Goal: Check status: Check status

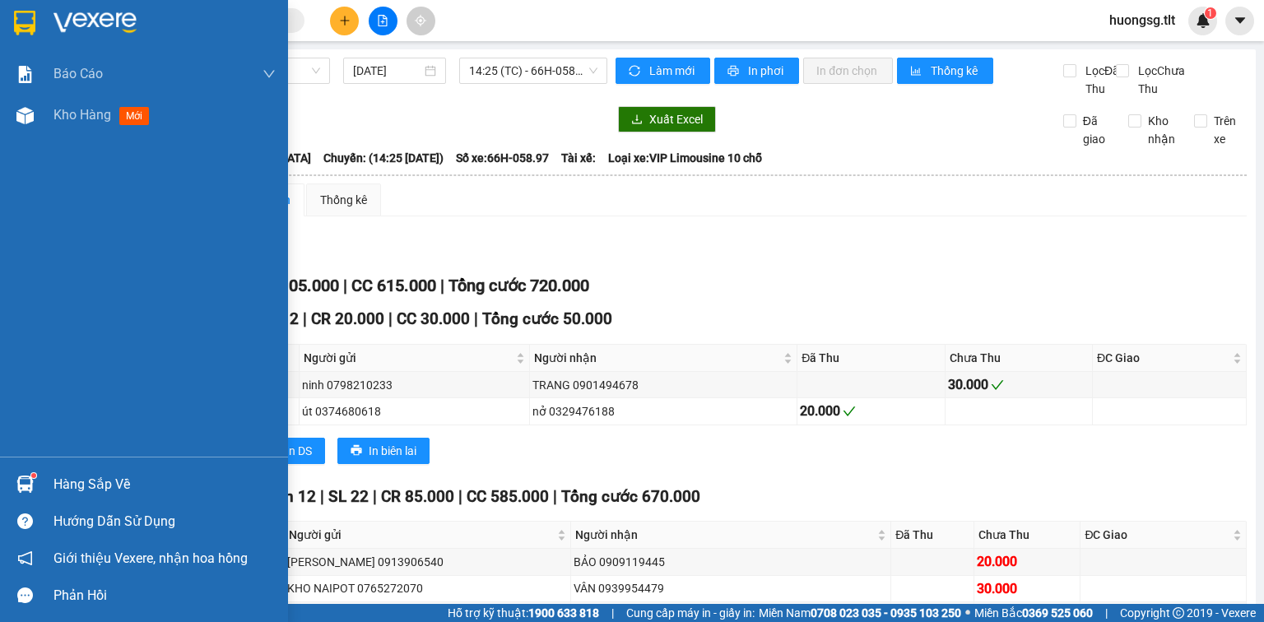
scroll to position [198, 0]
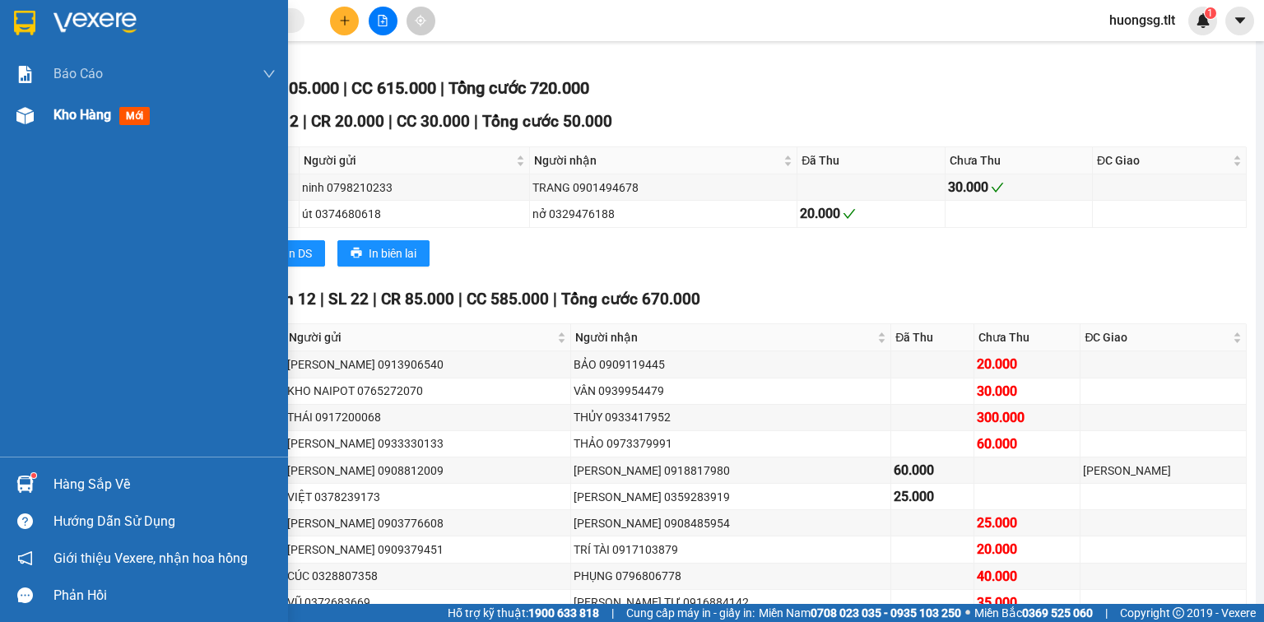
click at [40, 114] on div "Kho hàng mới" at bounding box center [144, 115] width 288 height 41
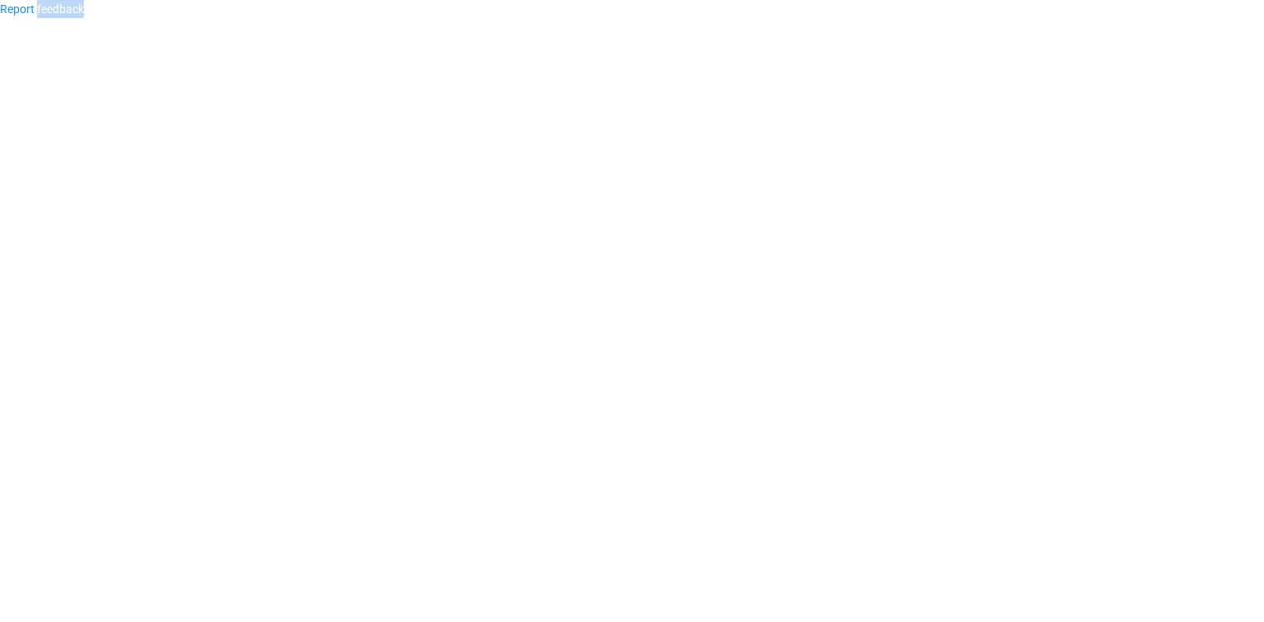
click at [40, 114] on body "Report feedback" at bounding box center [632, 311] width 1264 height 622
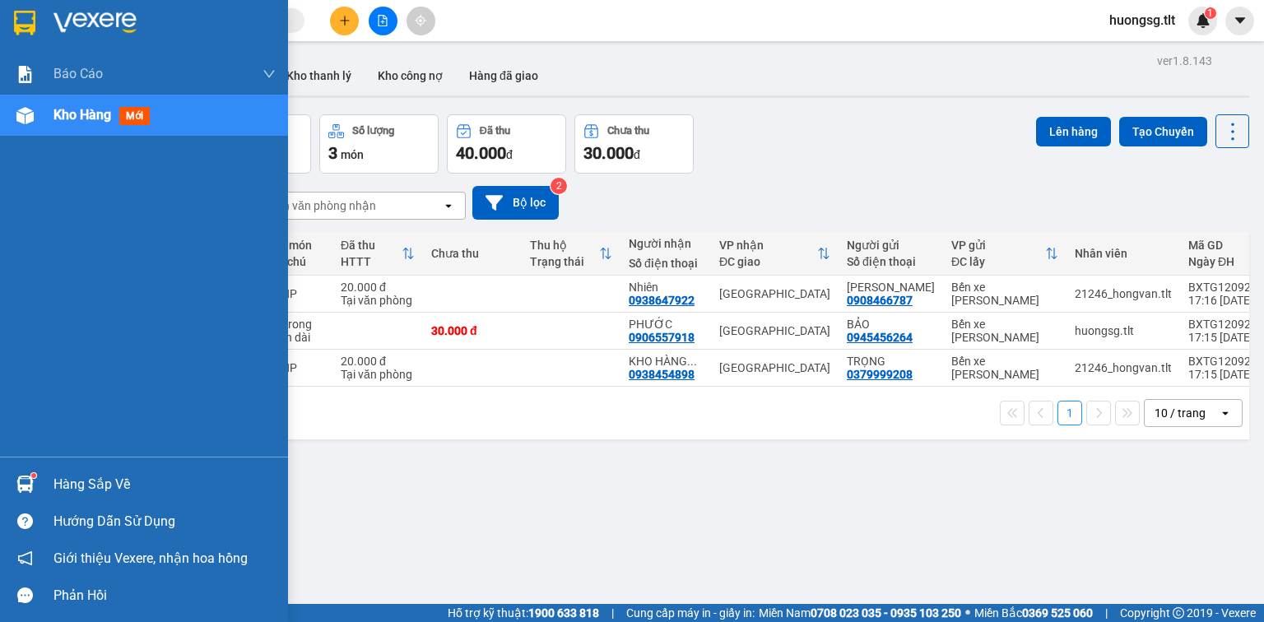
click at [9, 486] on div "Hàng sắp về" at bounding box center [144, 484] width 288 height 37
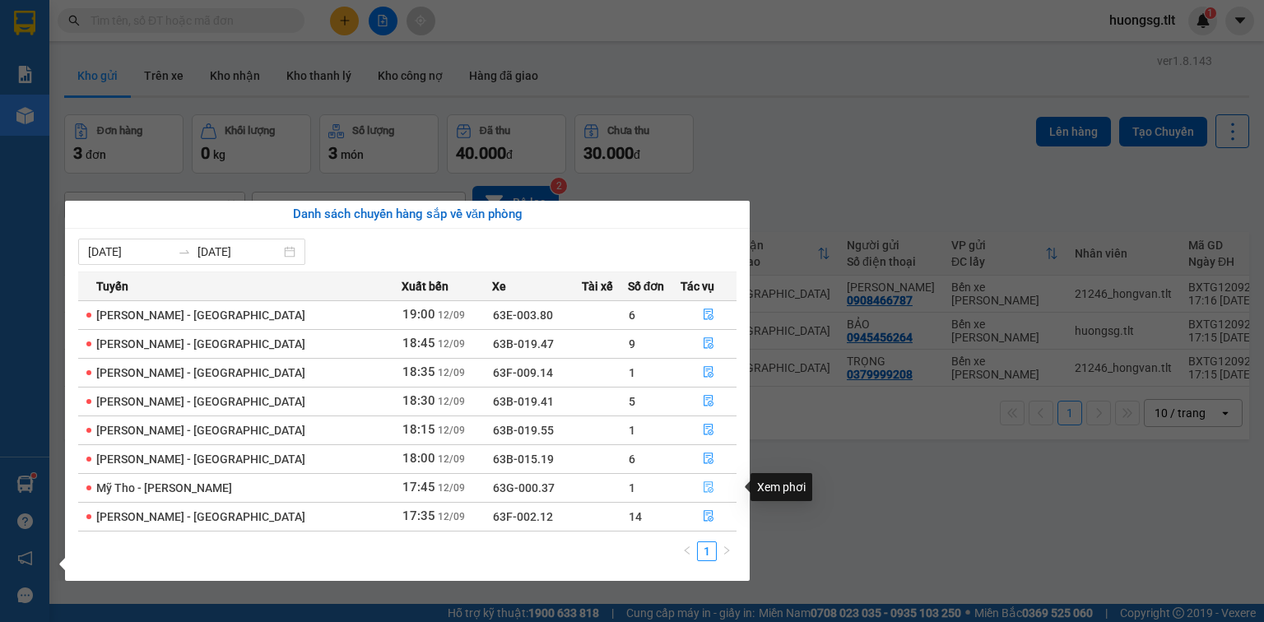
drag, startPoint x: 702, startPoint y: 487, endPoint x: 693, endPoint y: 487, distance: 9.1
click at [703, 487] on icon "file-done" at bounding box center [709, 488] width 12 height 12
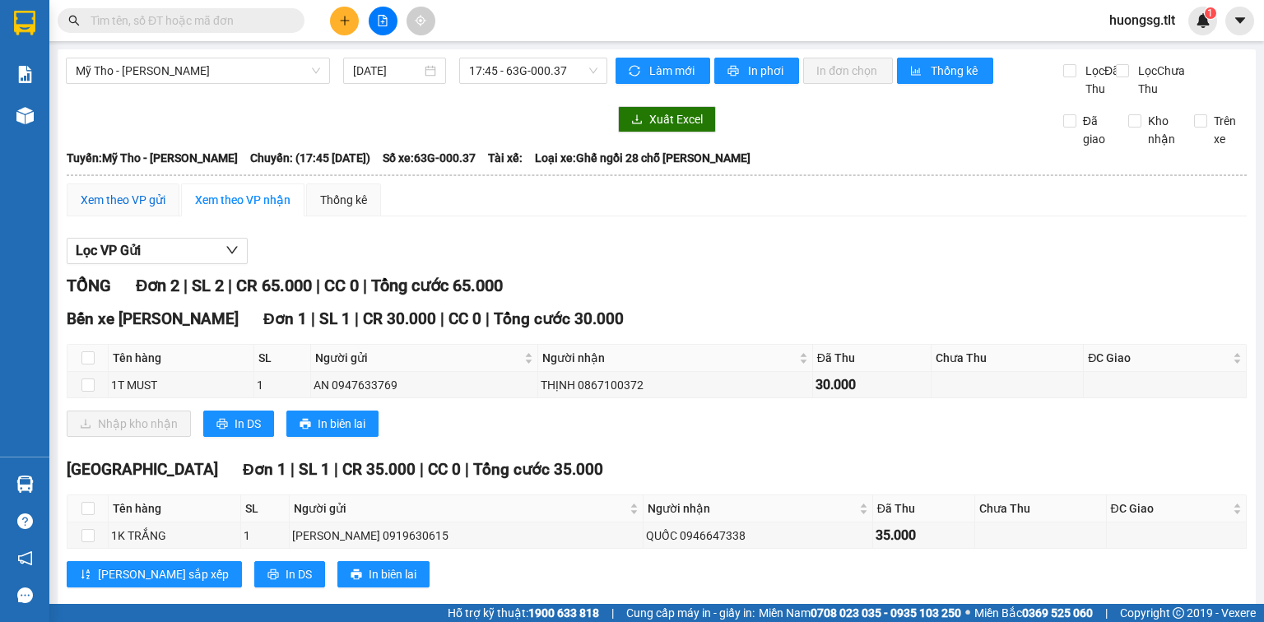
click at [153, 209] on div "Xem theo VP gửi" at bounding box center [123, 200] width 85 height 18
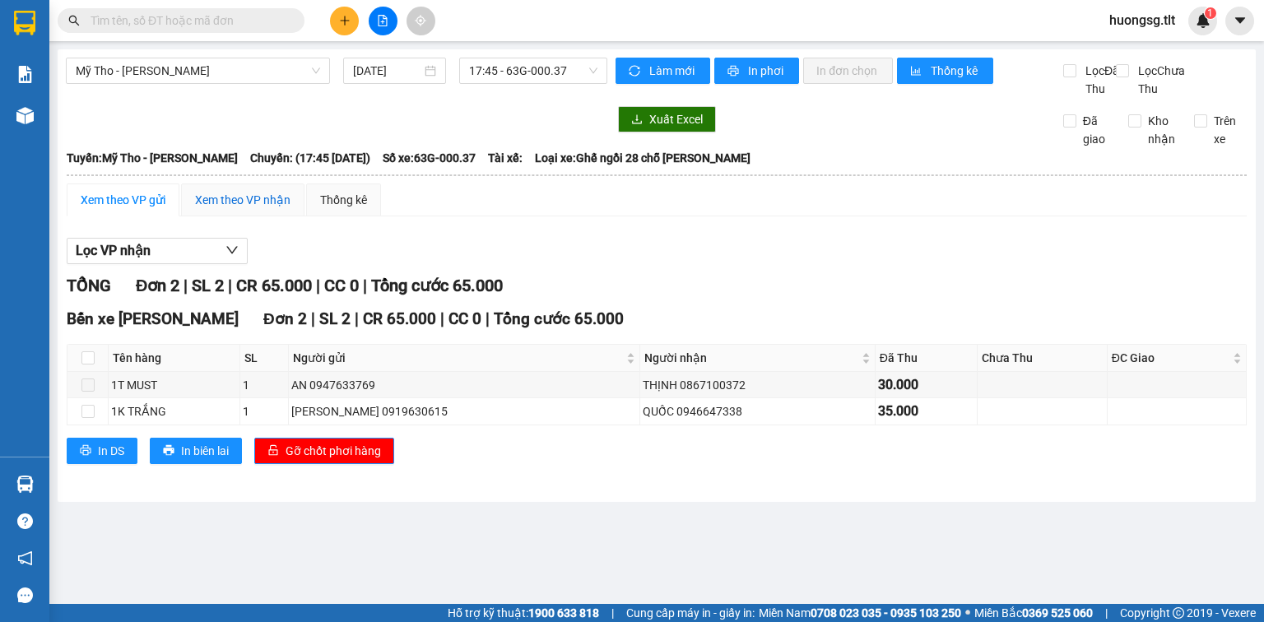
click at [224, 209] on div "Xem theo VP nhận" at bounding box center [242, 200] width 95 height 18
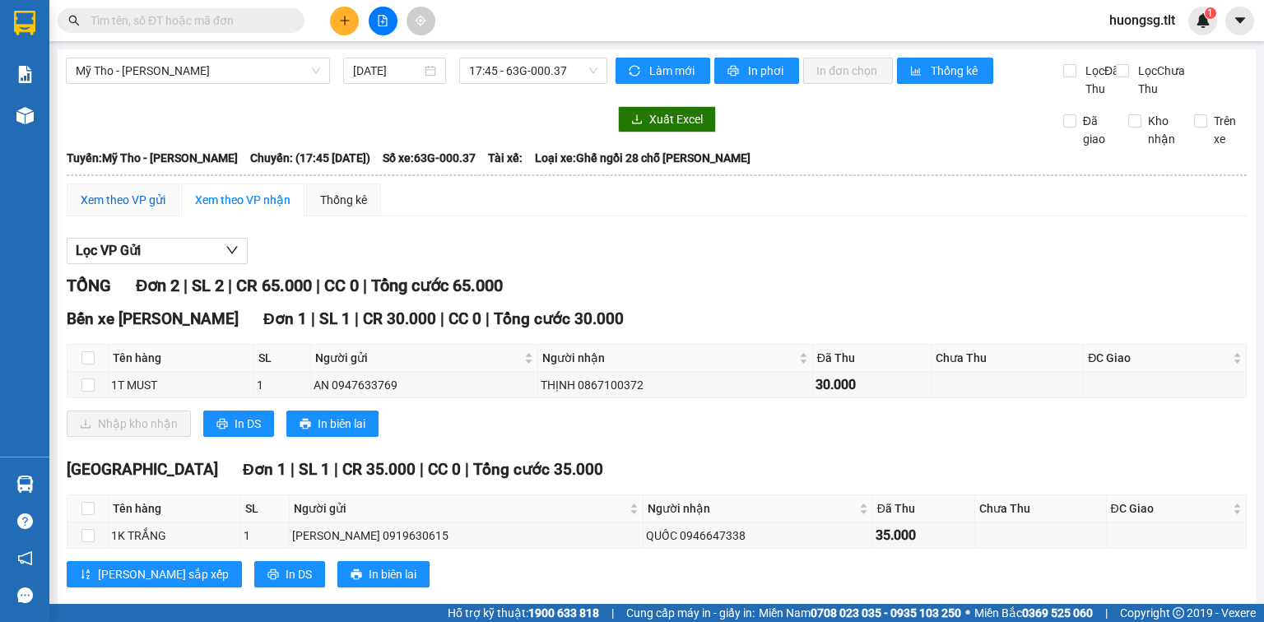
drag, startPoint x: 165, startPoint y: 221, endPoint x: 198, endPoint y: 180, distance: 52.1
click at [165, 209] on div "Xem theo VP gửi" at bounding box center [123, 200] width 85 height 18
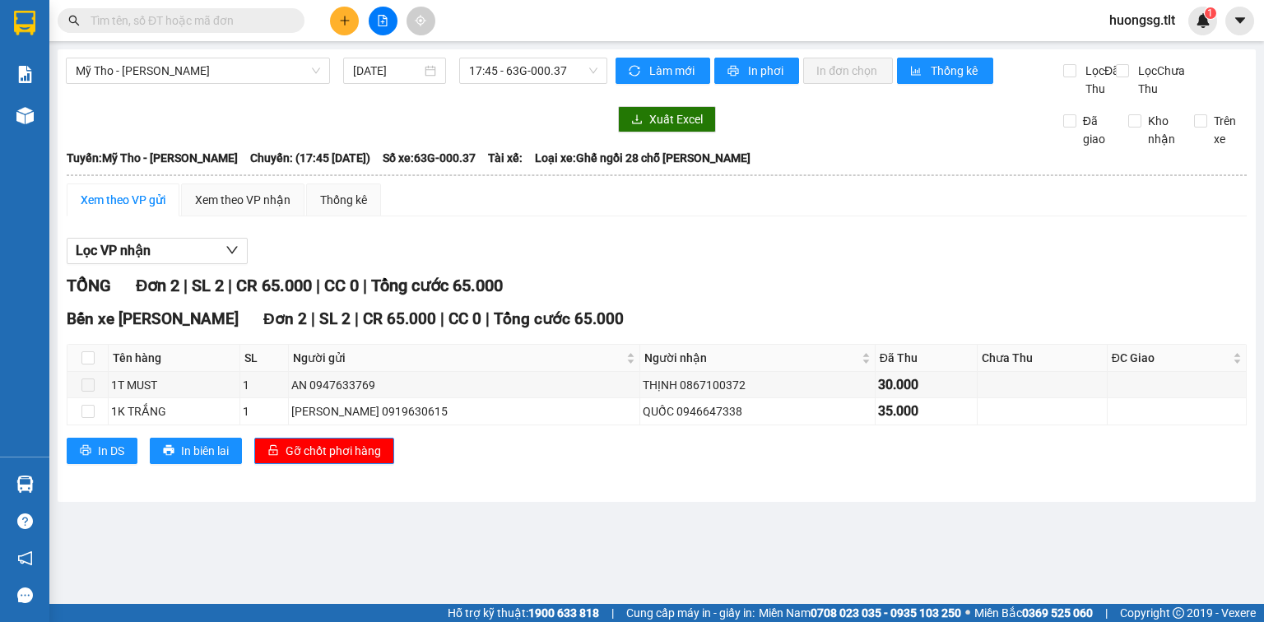
click at [234, 13] on input "text" at bounding box center [188, 21] width 194 height 18
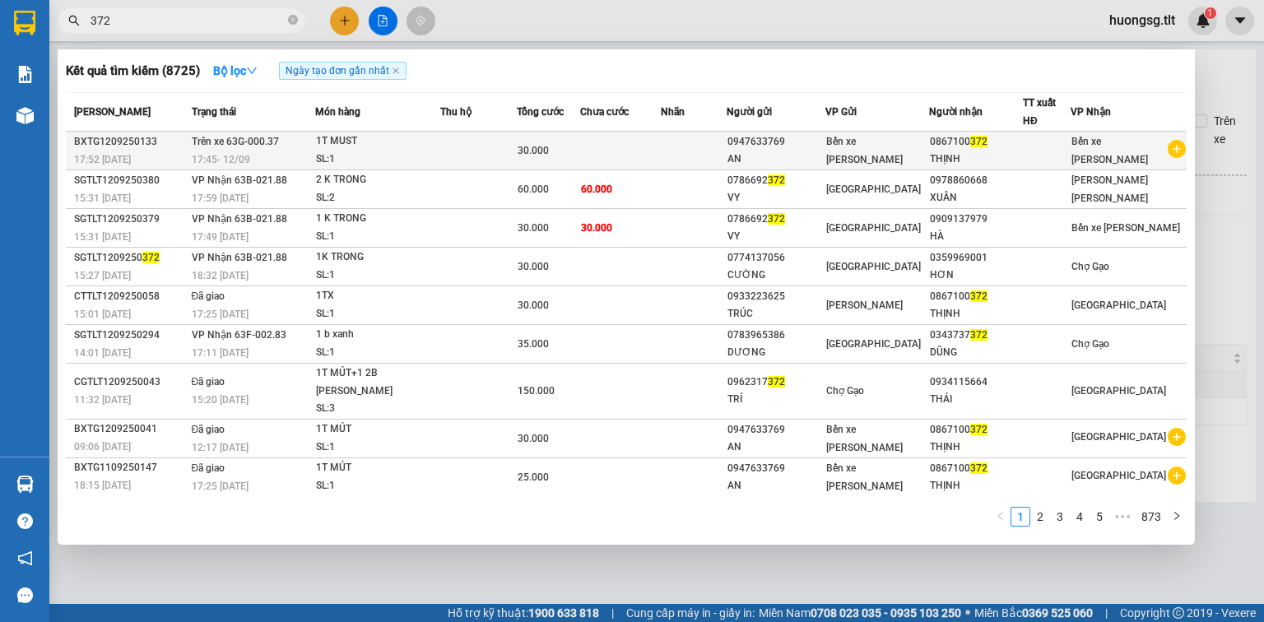
type input "372"
click at [356, 145] on div "1T MUST" at bounding box center [377, 142] width 123 height 18
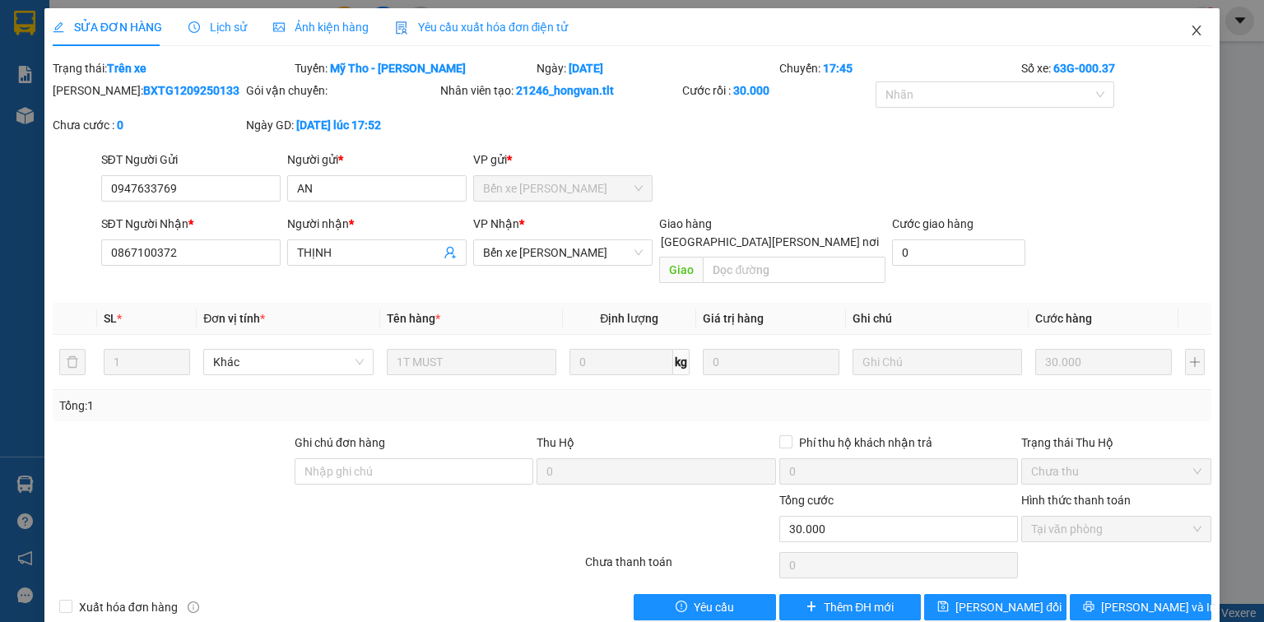
click at [1190, 29] on icon "close" at bounding box center [1196, 30] width 13 height 13
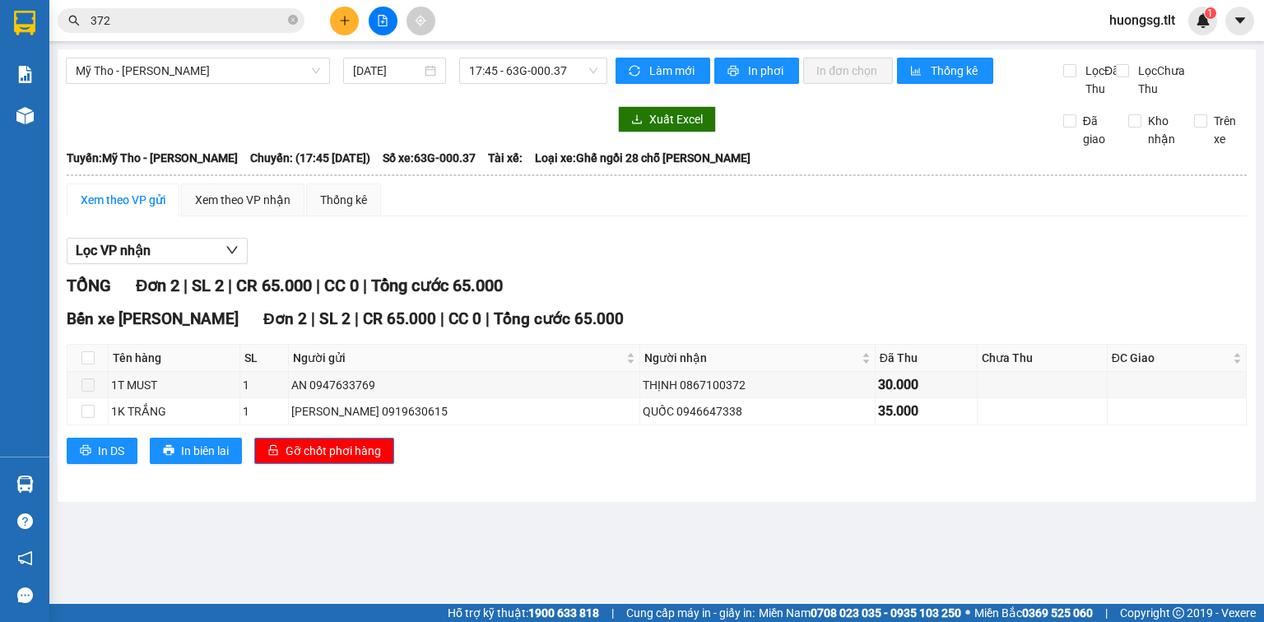
click at [189, 15] on input "372" at bounding box center [188, 21] width 194 height 18
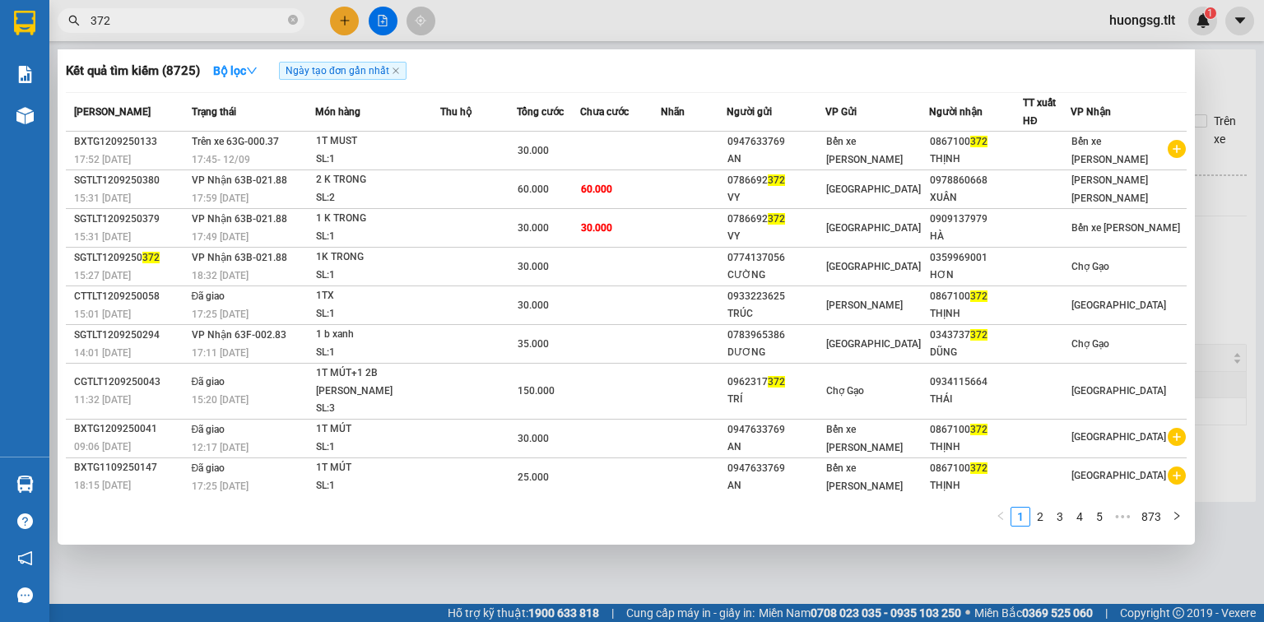
click at [293, 19] on icon "close-circle" at bounding box center [293, 20] width 10 height 10
